Goal: Task Accomplishment & Management: Complete application form

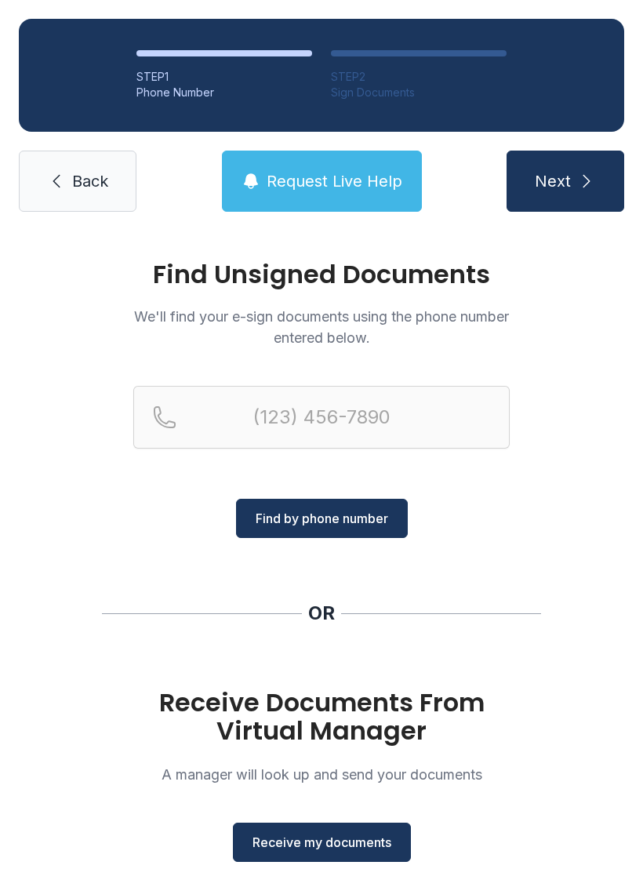
click at [277, 839] on span "Receive my documents" at bounding box center [321, 842] width 139 height 19
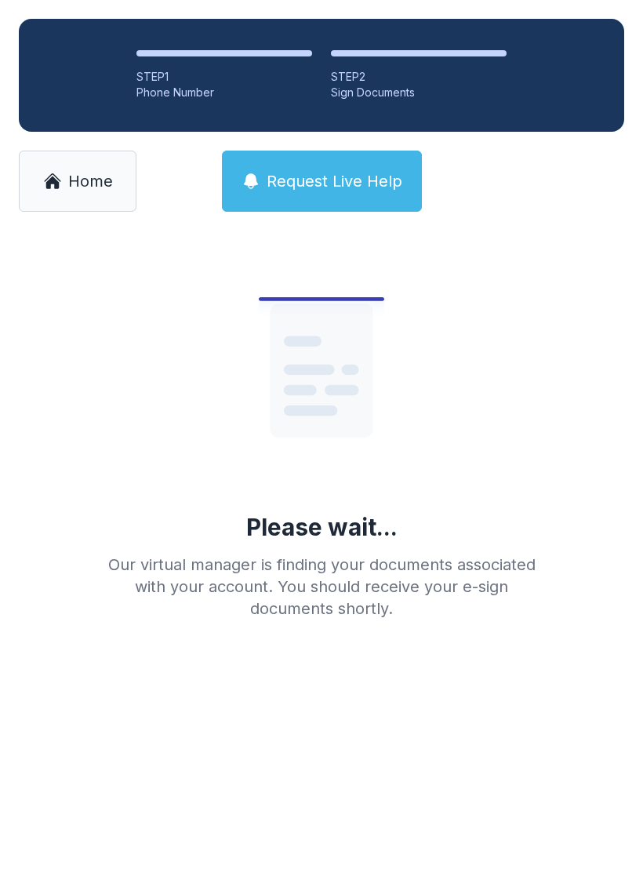
click at [372, 78] on div "STEP 2" at bounding box center [419, 77] width 176 height 16
click at [361, 56] on div at bounding box center [419, 53] width 176 height 6
click at [361, 59] on li "STEP 2 Sign Documents" at bounding box center [419, 75] width 176 height 50
click at [360, 59] on li "STEP 2 Sign Documents" at bounding box center [419, 75] width 176 height 50
click at [355, 86] on div "Sign Documents" at bounding box center [419, 93] width 176 height 16
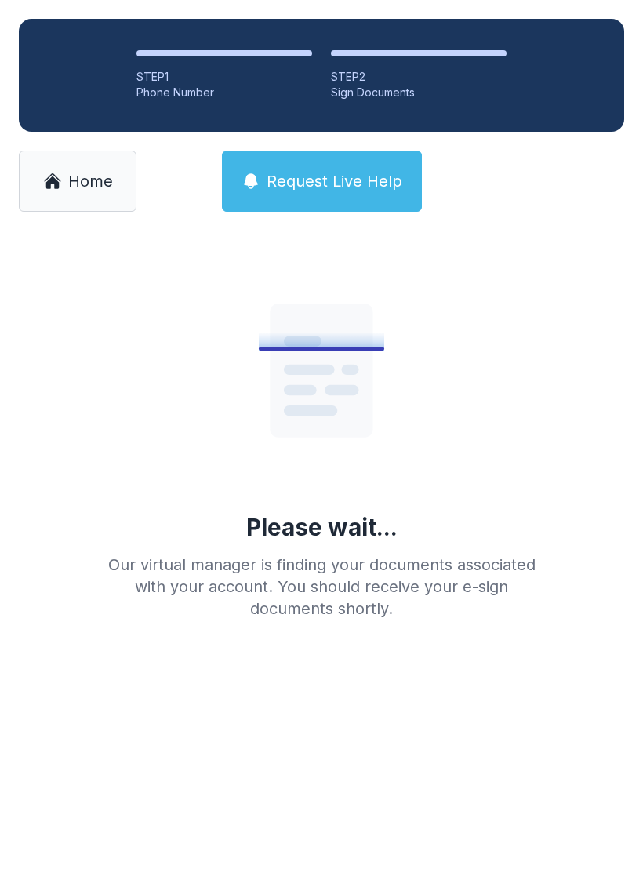
click at [365, 68] on li "STEP 2 Sign Documents" at bounding box center [419, 75] width 176 height 50
click at [370, 72] on div "STEP 2" at bounding box center [419, 77] width 176 height 16
click at [348, 89] on div "Sign Documents" at bounding box center [419, 93] width 176 height 16
click at [351, 63] on li "STEP 2 Sign Documents" at bounding box center [419, 75] width 176 height 50
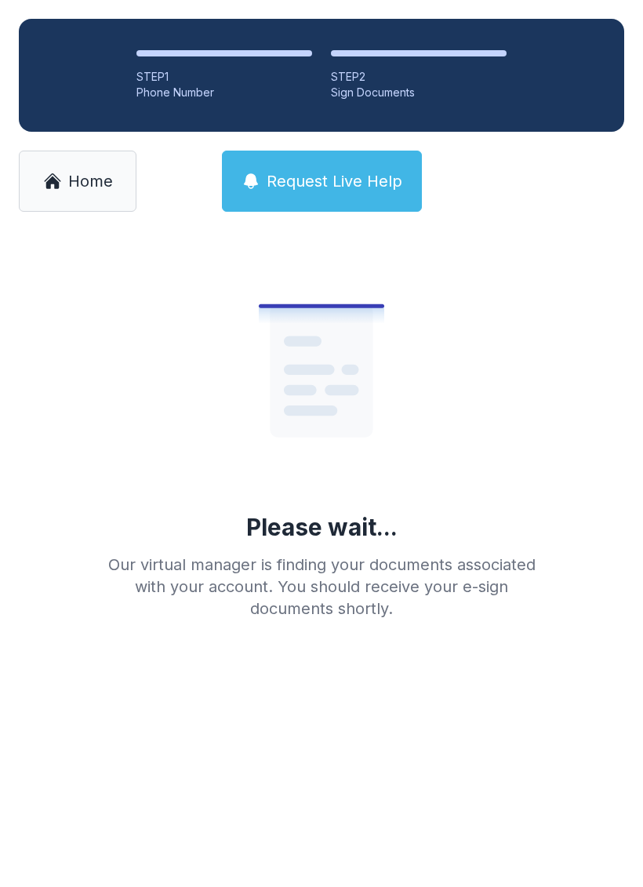
click at [351, 74] on div "STEP 2" at bounding box center [419, 77] width 176 height 16
click at [350, 74] on div "STEP 2" at bounding box center [419, 77] width 176 height 16
click at [368, 60] on li "STEP 2 Sign Documents" at bounding box center [419, 75] width 176 height 50
click at [342, 53] on div at bounding box center [419, 53] width 176 height 6
click at [380, 47] on ol "STEP 1 Phone Number STEP 2 Sign Documents" at bounding box center [321, 75] width 605 height 113
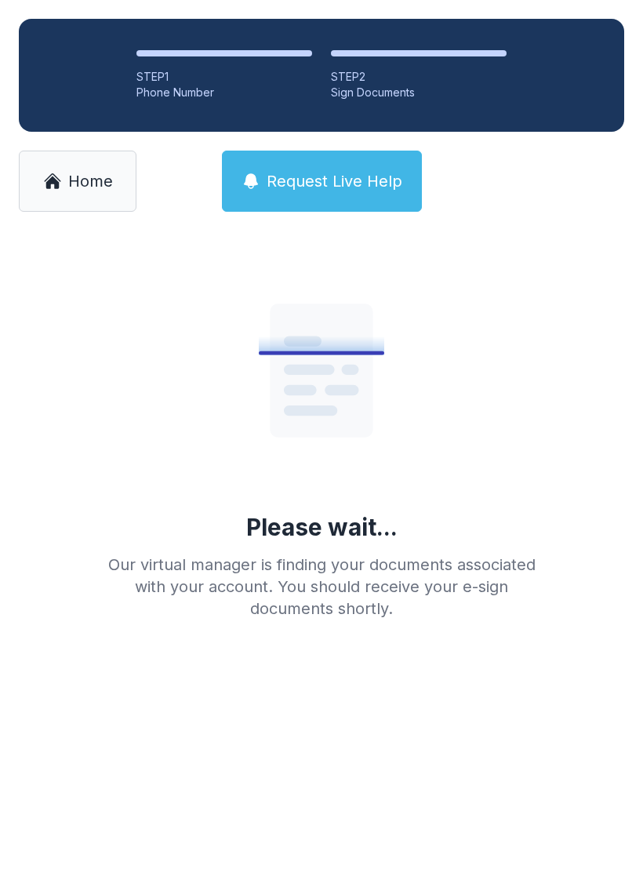
click at [465, 53] on div at bounding box center [419, 53] width 176 height 6
click at [481, 54] on div at bounding box center [419, 53] width 176 height 6
click at [351, 96] on div "Sign Documents" at bounding box center [419, 93] width 176 height 16
click at [350, 87] on div "Sign Documents" at bounding box center [419, 93] width 176 height 16
click at [350, 86] on div "Sign Documents" at bounding box center [419, 93] width 176 height 16
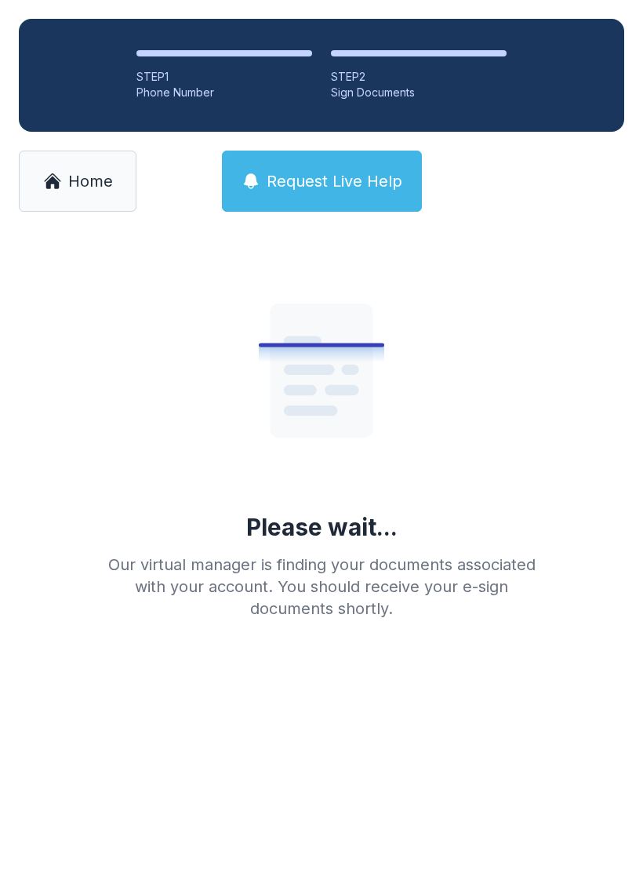
click at [325, 90] on ol "STEP 1 Phone Number STEP 2 Sign Documents" at bounding box center [321, 75] width 605 height 113
click at [66, 180] on link "Home" at bounding box center [78, 181] width 118 height 61
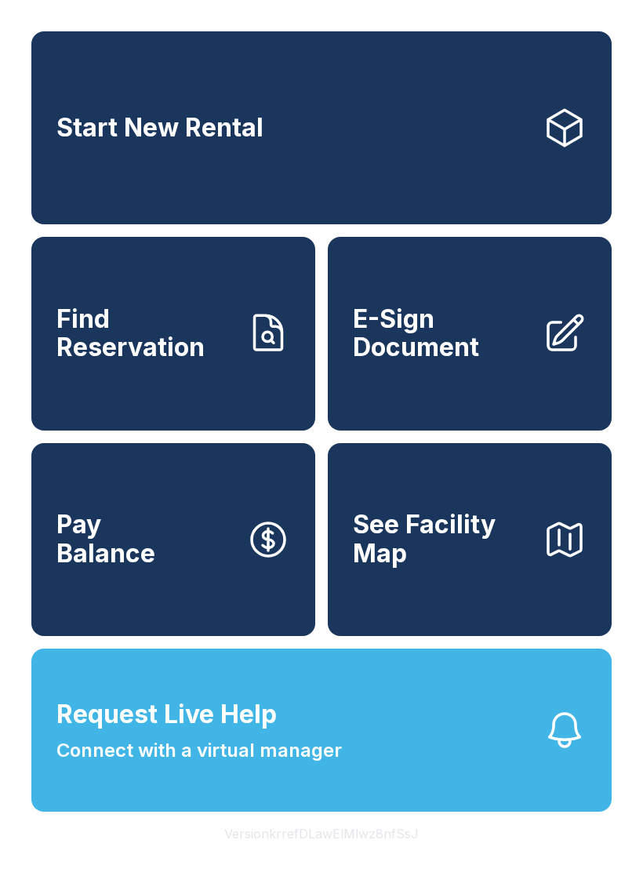
click at [411, 362] on span "E-Sign Document" at bounding box center [441, 333] width 177 height 57
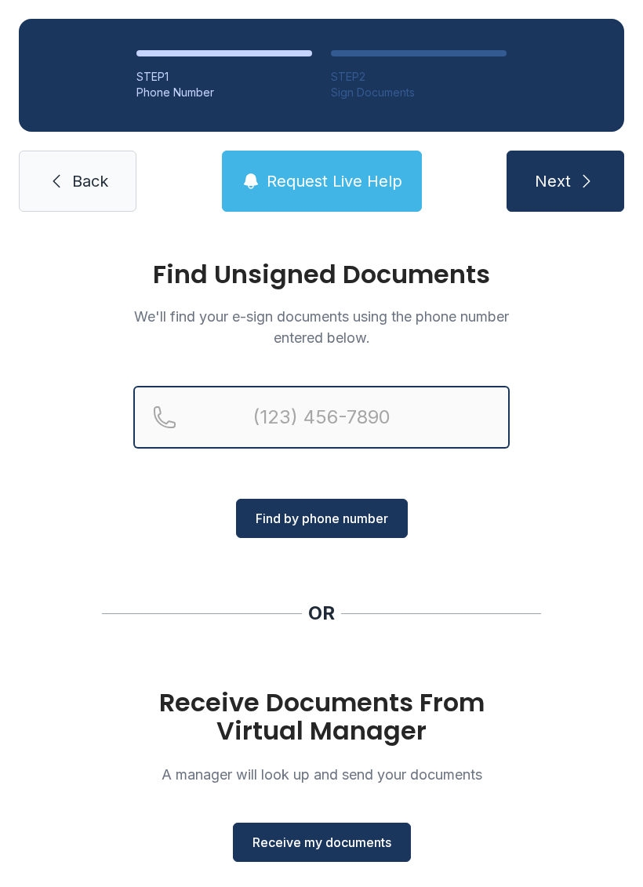
click at [246, 418] on input "Reservation phone number" at bounding box center [321, 417] width 376 height 63
type input "[PHONE_NUMBER]"
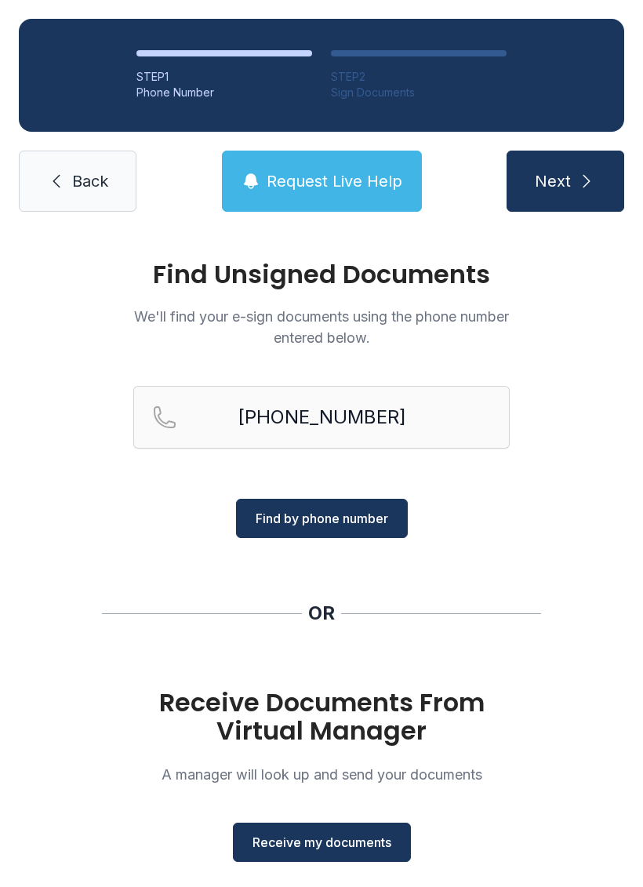
click at [559, 185] on span "Next" at bounding box center [553, 181] width 36 height 22
click at [304, 829] on button "Receive my documents" at bounding box center [322, 841] width 178 height 39
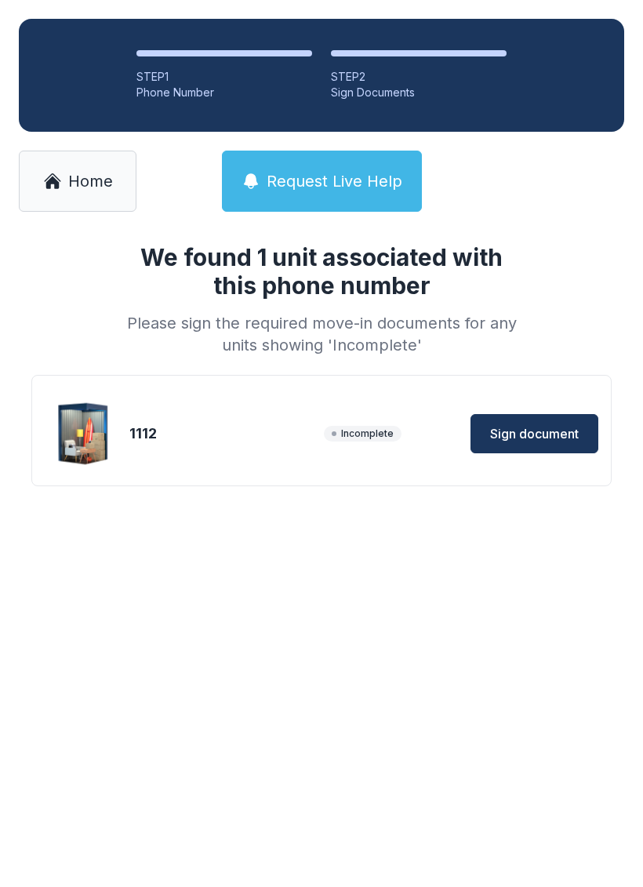
click at [516, 426] on span "Sign document" at bounding box center [534, 433] width 89 height 19
